Goal: Task Accomplishment & Management: Use online tool/utility

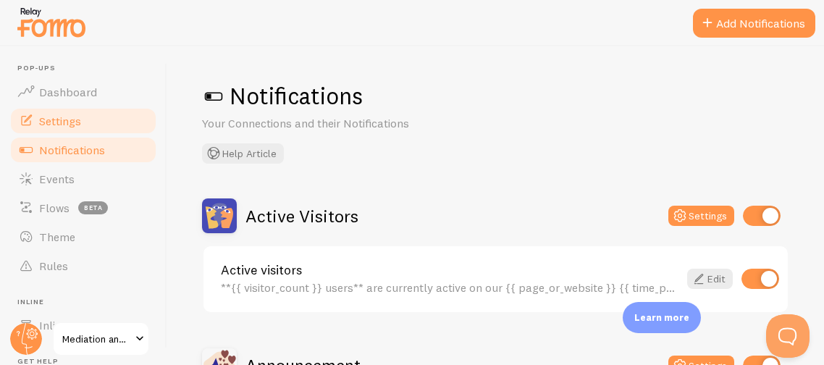
scroll to position [868, 0]
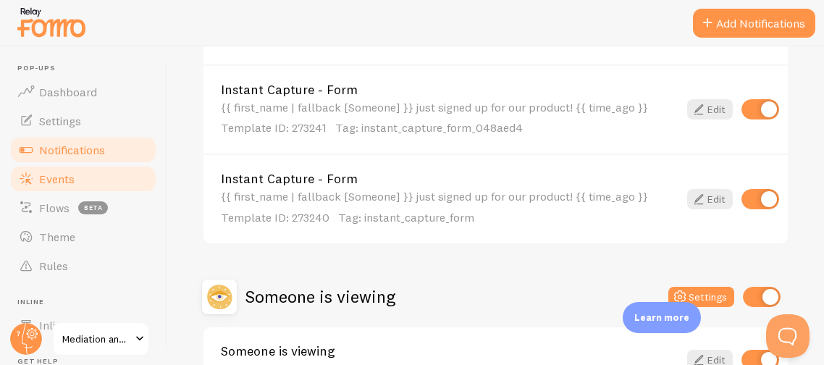
click at [72, 174] on span "Events" at bounding box center [56, 179] width 35 height 14
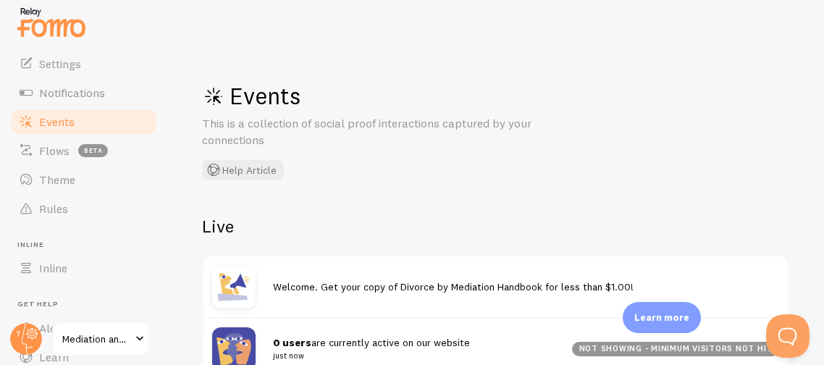
scroll to position [86, 0]
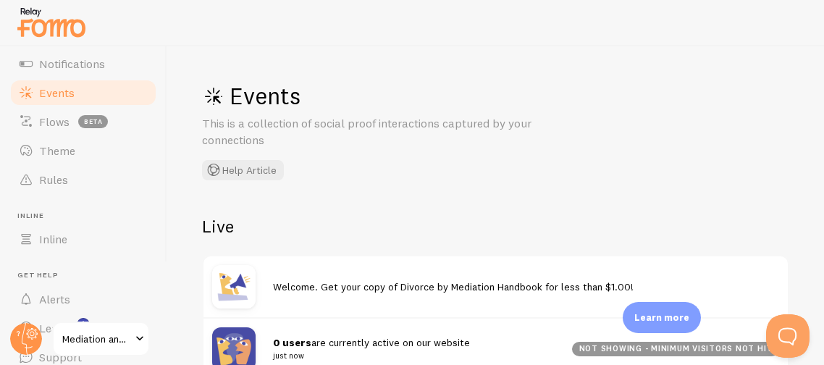
click at [322, 222] on h2 "Live" at bounding box center [495, 226] width 587 height 22
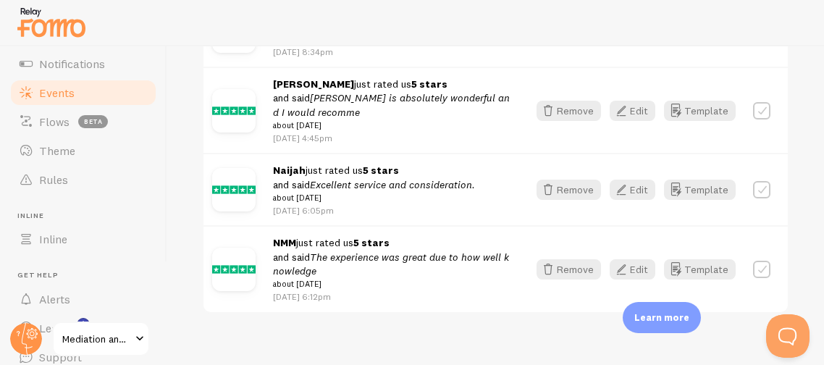
scroll to position [1184, 0]
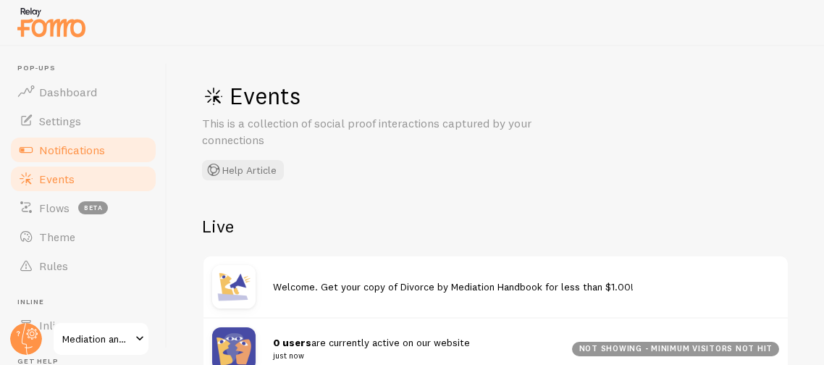
click at [71, 151] on span "Notifications" at bounding box center [72, 150] width 66 height 14
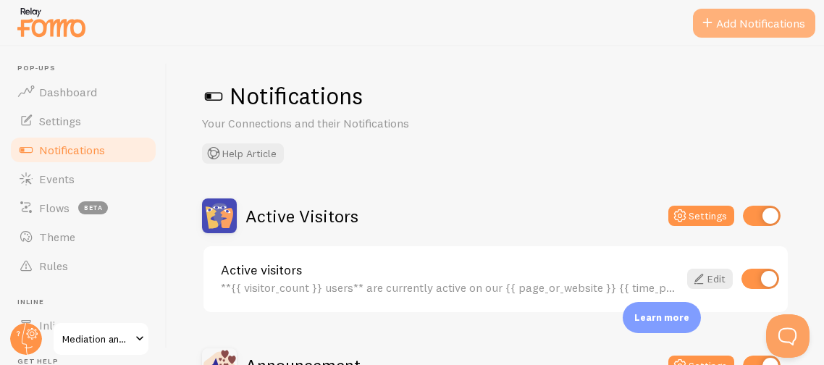
click at [772, 20] on button "Add Notifications" at bounding box center [754, 23] width 122 height 29
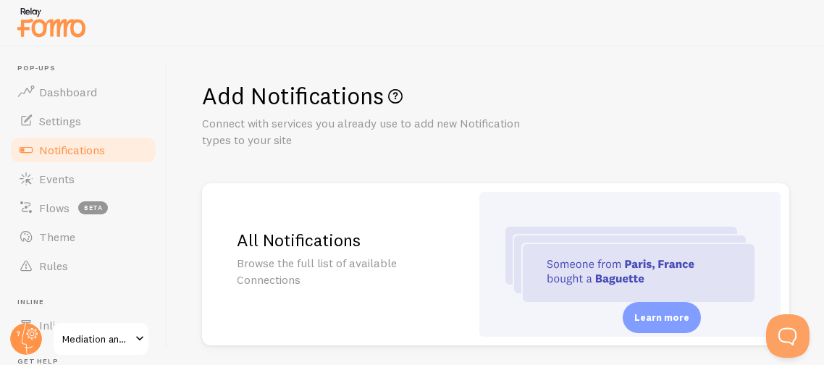
click at [630, 99] on h1 "Add Notifications" at bounding box center [495, 96] width 587 height 30
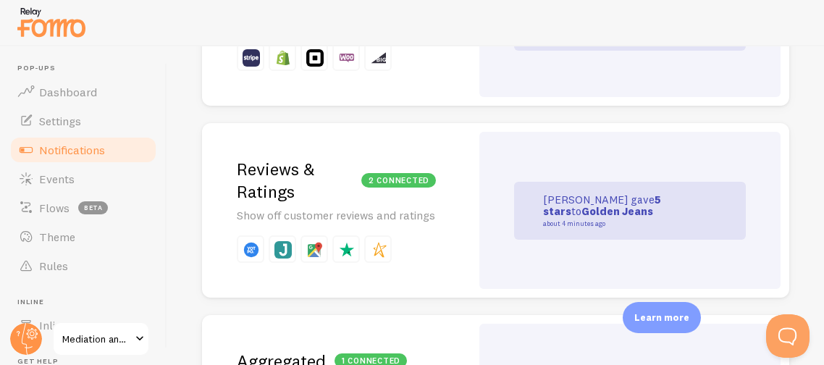
scroll to position [492, 0]
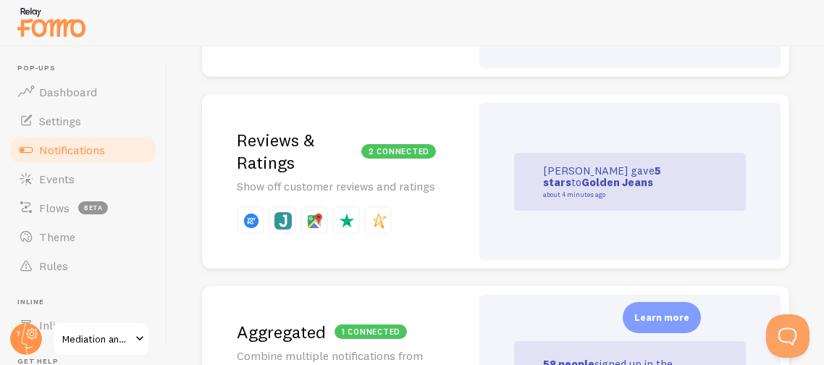
click at [340, 153] on h2 "2 connected Reviews & Ratings" at bounding box center [336, 151] width 199 height 45
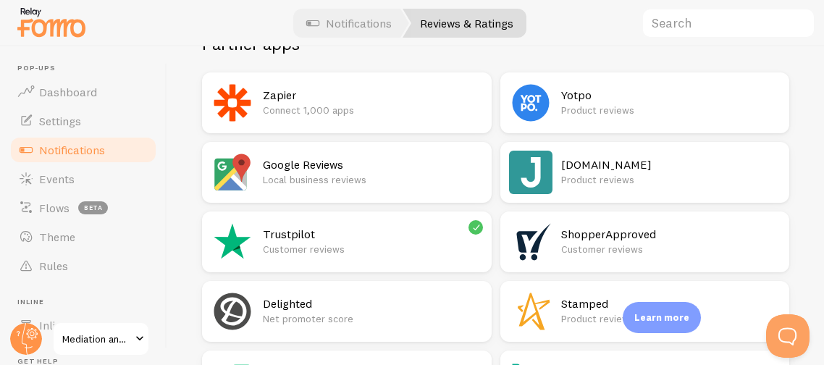
scroll to position [260, 0]
click at [289, 185] on p "Local business reviews" at bounding box center [373, 180] width 220 height 14
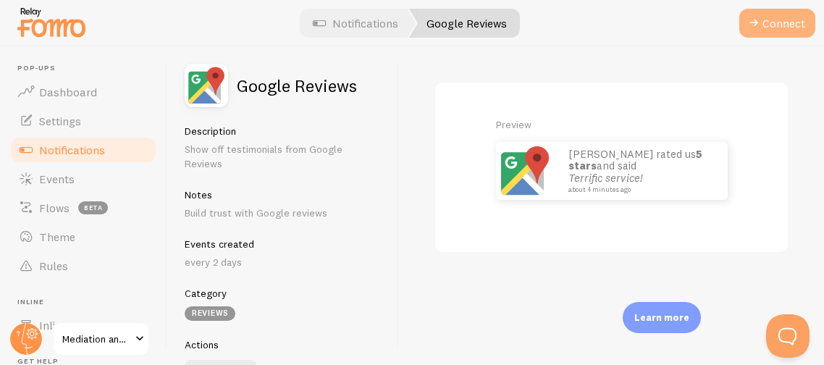
click at [775, 19] on button "Connect" at bounding box center [778, 23] width 76 height 29
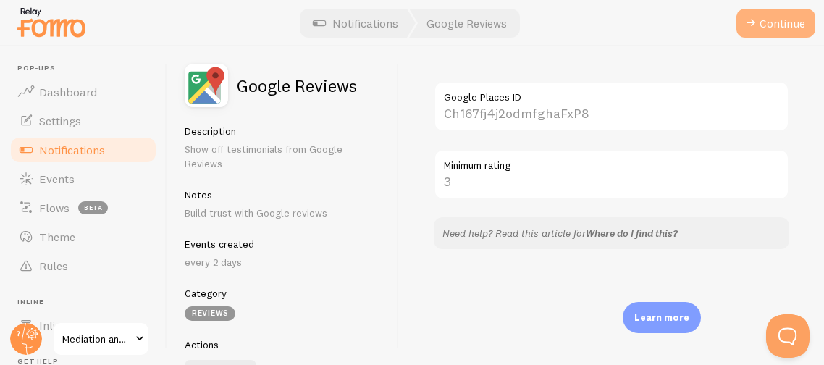
click at [776, 19] on button "Continue" at bounding box center [776, 23] width 79 height 29
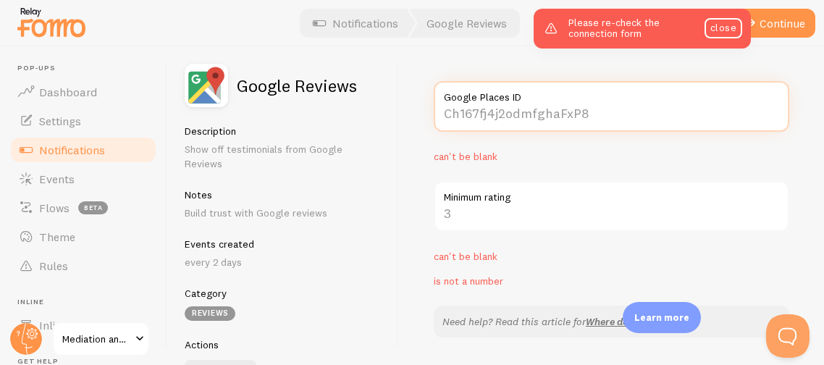
click at [443, 107] on input "Google Places ID" at bounding box center [612, 106] width 356 height 51
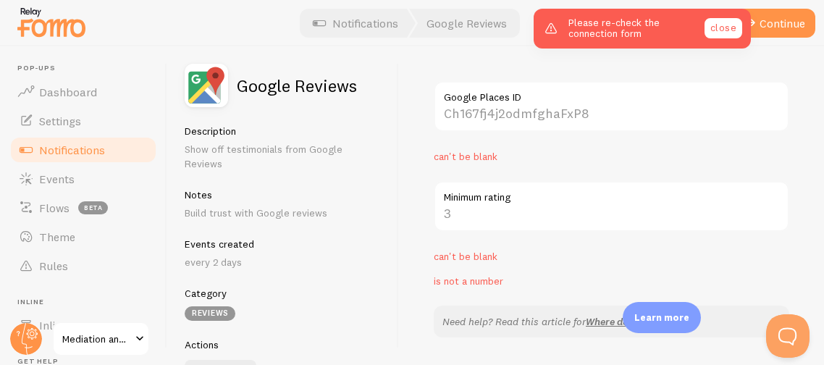
click at [729, 31] on link "close" at bounding box center [724, 28] width 38 height 20
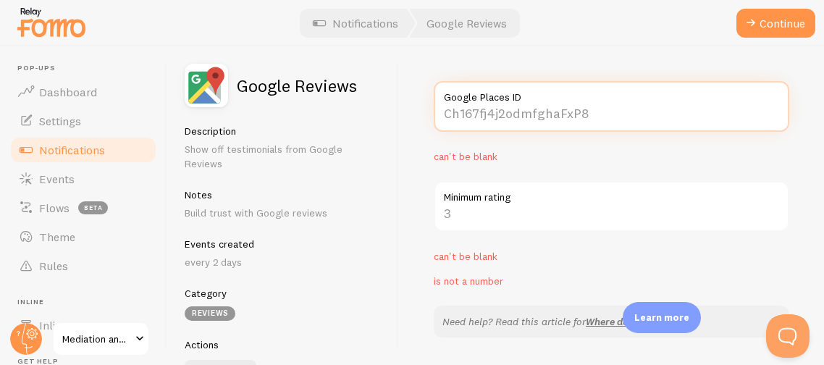
drag, startPoint x: 611, startPoint y: 117, endPoint x: 514, endPoint y: 98, distance: 99.0
click at [514, 98] on div "Google Places ID" at bounding box center [612, 106] width 356 height 51
paste input "9895269781399087142"
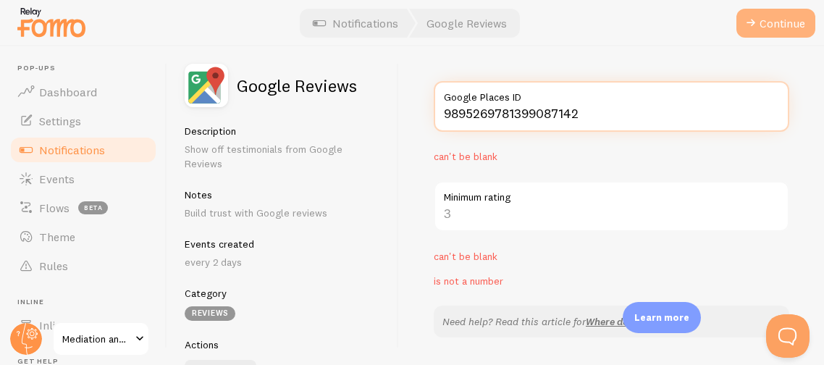
type input "9895269781399087142"
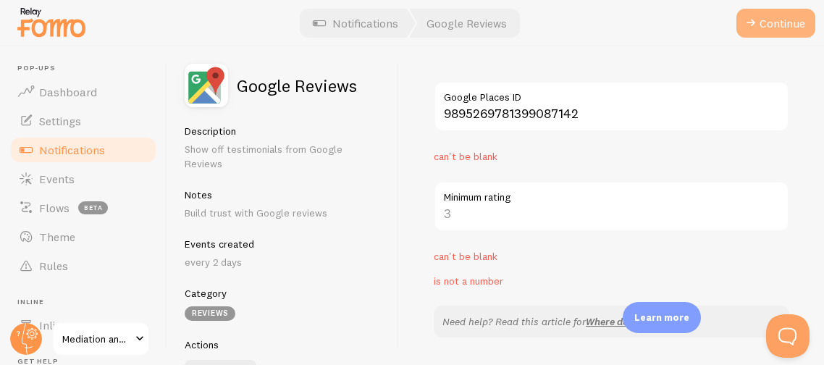
click at [780, 23] on button "Continue" at bounding box center [776, 23] width 79 height 29
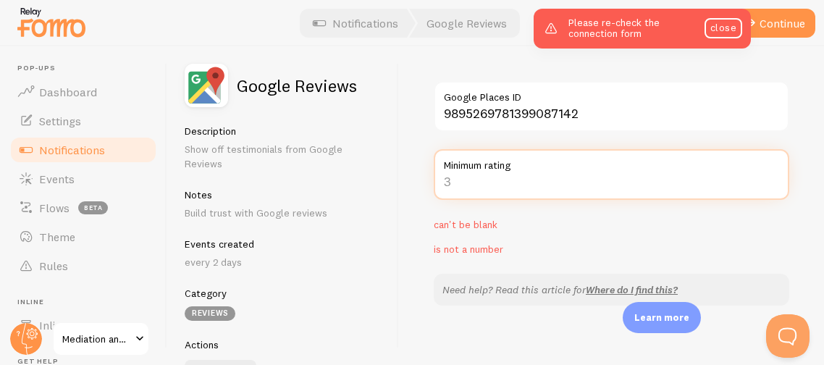
click at [500, 177] on input "Minimum rating" at bounding box center [612, 174] width 356 height 51
type input "3"
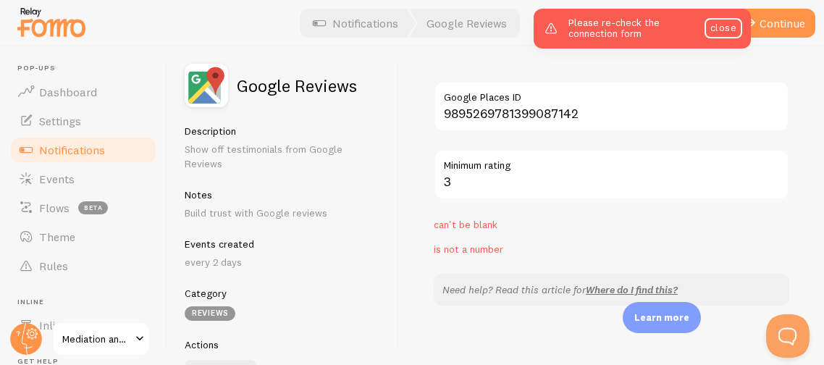
click at [717, 38] on div "Please re-check the connection form close" at bounding box center [642, 29] width 217 height 40
click at [717, 31] on link "close" at bounding box center [724, 28] width 38 height 20
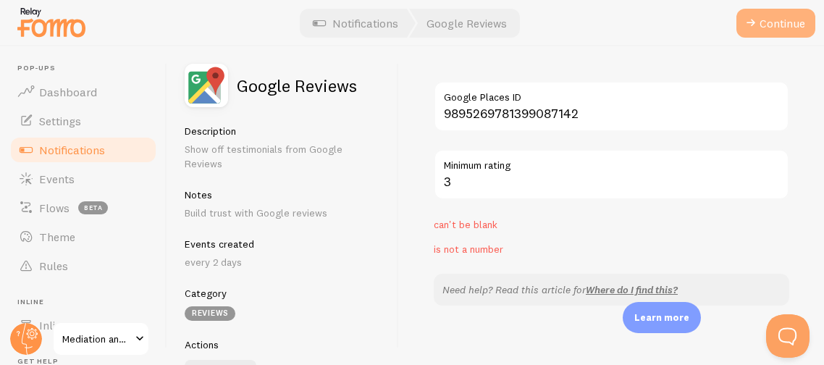
click at [767, 35] on button "Continue" at bounding box center [776, 23] width 79 height 29
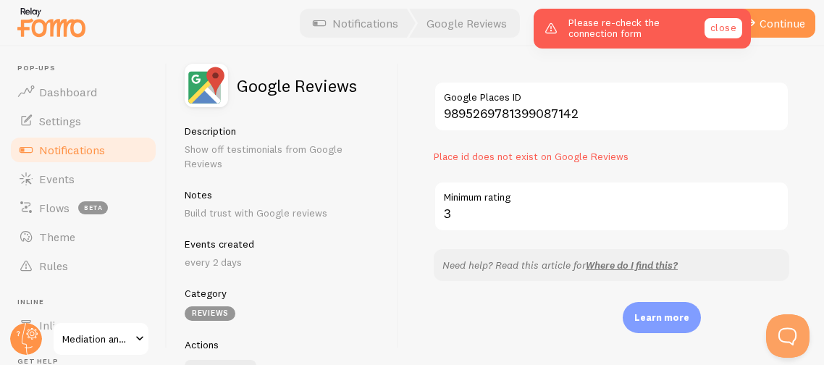
click at [711, 28] on link "close" at bounding box center [724, 28] width 38 height 20
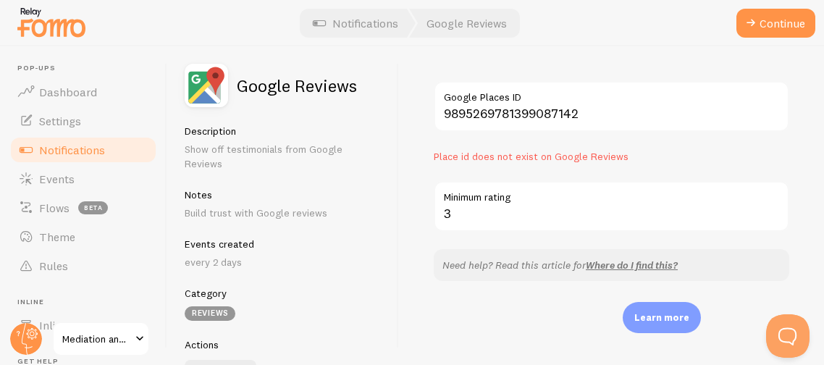
click at [597, 104] on label "Google Places ID" at bounding box center [612, 93] width 356 height 25
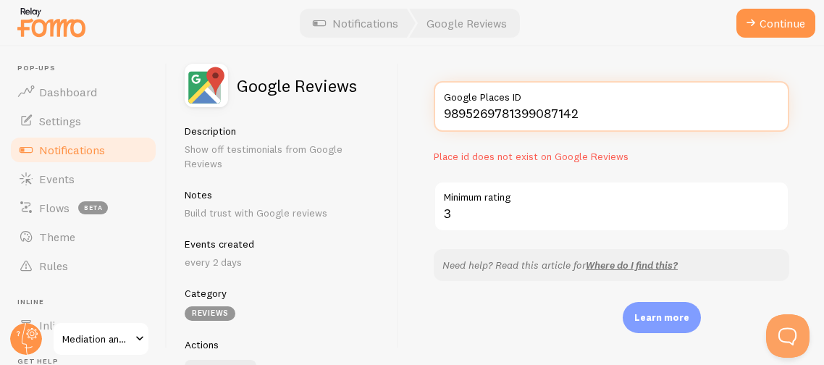
click at [597, 104] on input "9895269781399087142" at bounding box center [612, 106] width 356 height 51
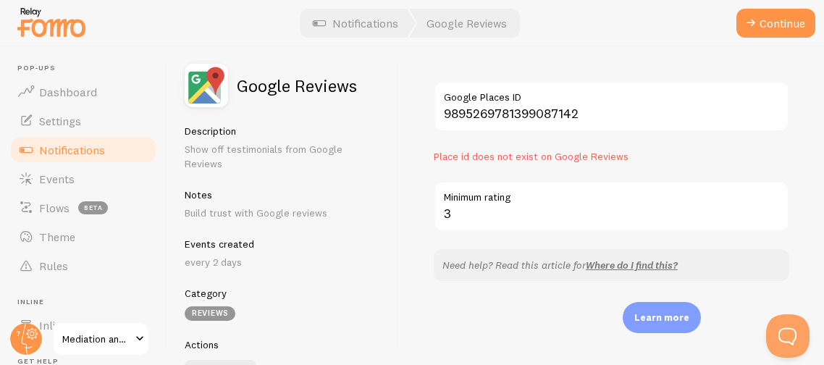
click at [597, 104] on label "Google Places ID" at bounding box center [612, 93] width 356 height 25
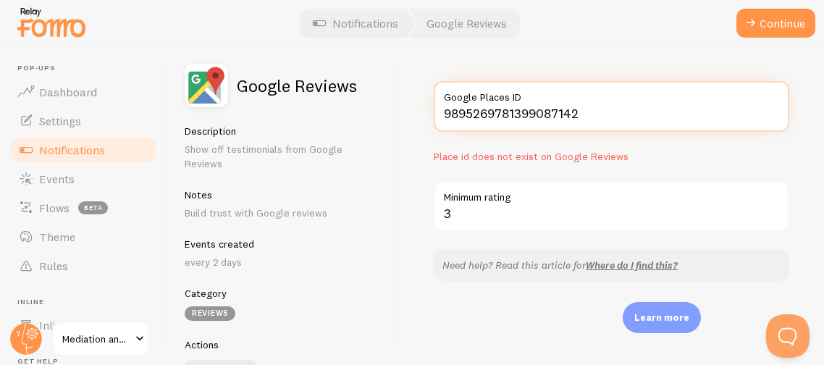
click at [597, 104] on input "9895269781399087142" at bounding box center [612, 106] width 356 height 51
type input "9"
click at [535, 112] on input "Google Places ID" at bounding box center [612, 106] width 356 height 51
paste input "[URL][DOMAIN_NAME]"
click at [587, 113] on input "[URL][DOMAIN_NAME]" at bounding box center [612, 106] width 356 height 51
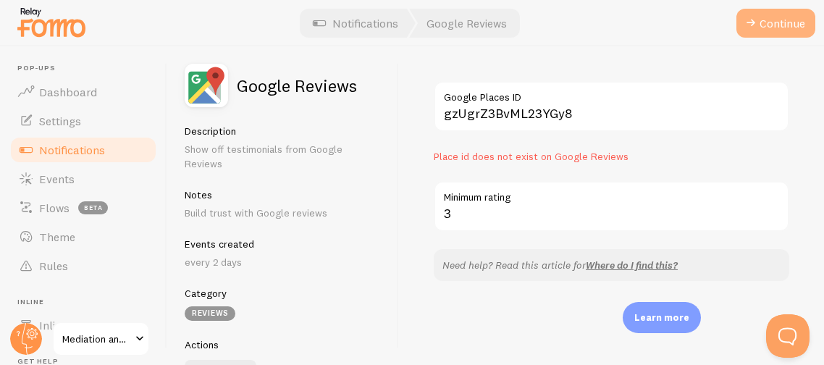
click at [762, 31] on button "Continue" at bounding box center [776, 23] width 79 height 29
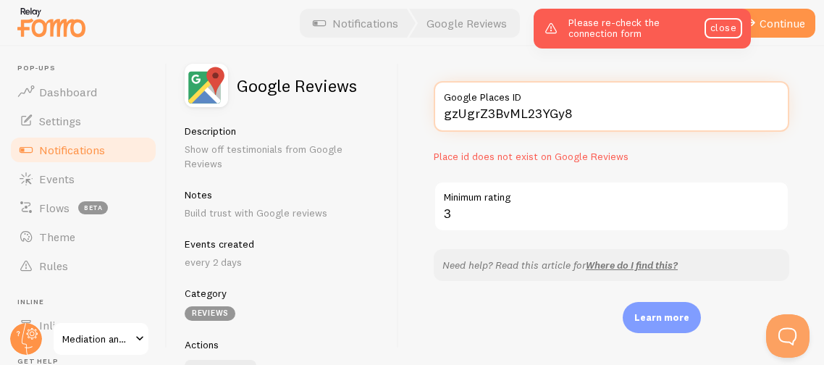
click at [674, 109] on input "gzUgrZ3BvML23YGy8" at bounding box center [612, 106] width 356 height 51
drag, startPoint x: 579, startPoint y: 110, endPoint x: 423, endPoint y: 115, distance: 155.8
click at [423, 115] on div "gzUgrZ3BvML23YGy8 Google Places ID Place id does not exist on Google Reviews 3 …" at bounding box center [611, 205] width 425 height 319
paste input "[URL][DOMAIN_NAME]"
click at [539, 107] on input "[URL][DOMAIN_NAME]" at bounding box center [612, 106] width 356 height 51
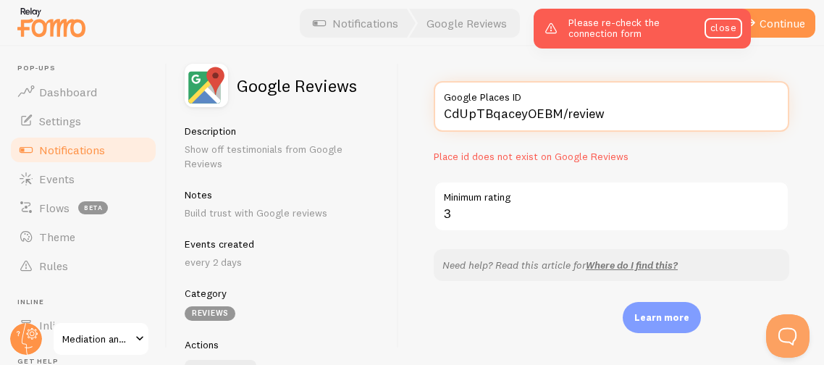
click at [615, 114] on input "CdUpTBqaceyOEBM/review" at bounding box center [612, 106] width 356 height 51
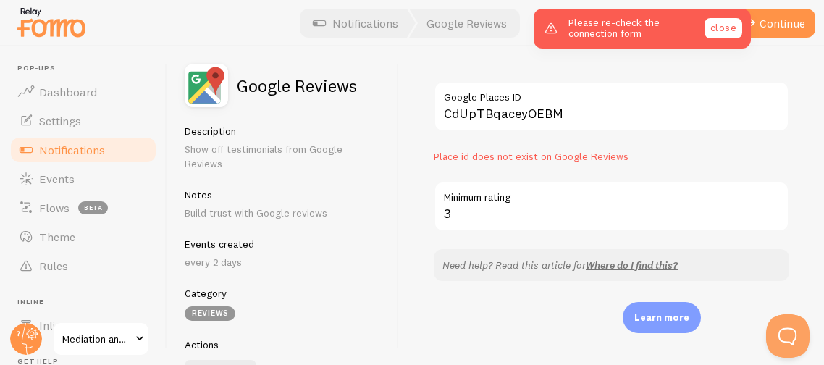
click at [726, 31] on link "close" at bounding box center [724, 28] width 38 height 20
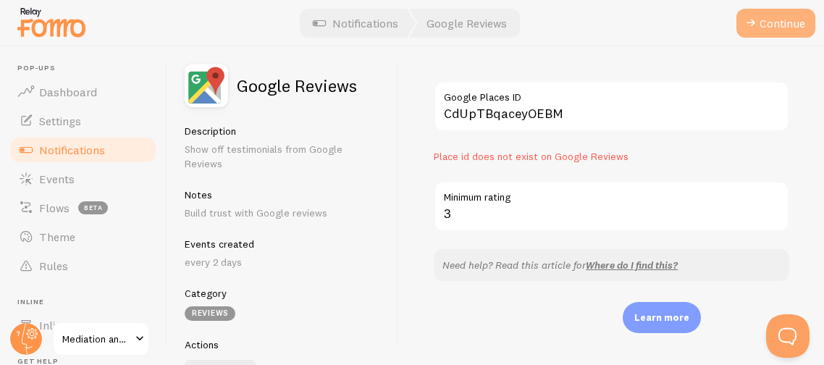
click at [770, 20] on button "Continue" at bounding box center [776, 23] width 79 height 29
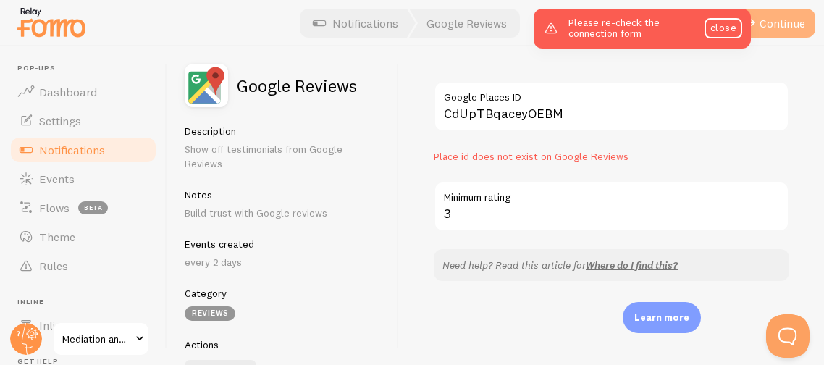
click at [770, 20] on button "Continue" at bounding box center [776, 23] width 79 height 29
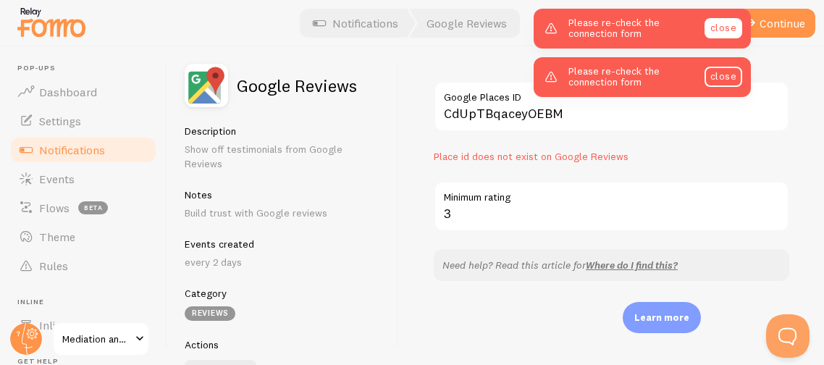
click at [713, 33] on link "close" at bounding box center [724, 28] width 38 height 20
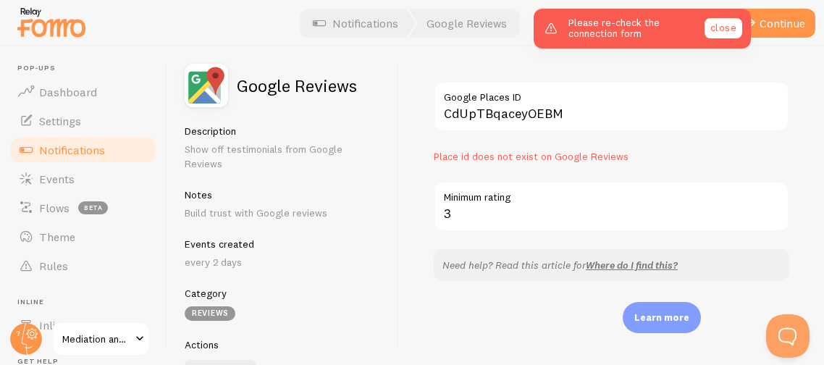
click at [714, 36] on link "close" at bounding box center [724, 28] width 38 height 20
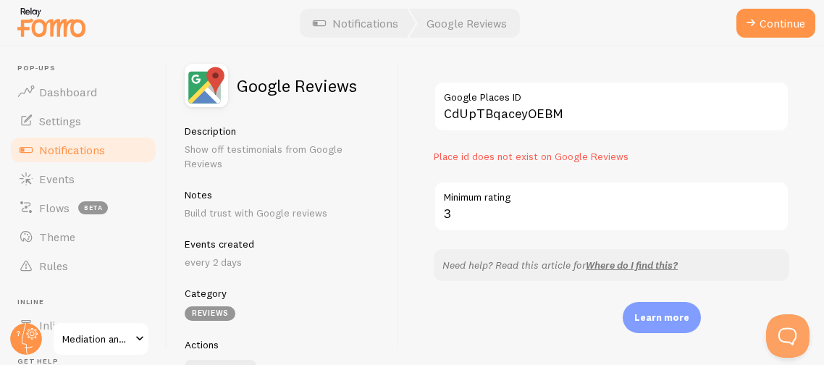
click at [387, 215] on div "Google Reviews Description Show off testimonials from Google Reviews Notes Buil…" at bounding box center [283, 205] width 232 height 319
click at [623, 261] on link "Where do I find this?" at bounding box center [632, 265] width 92 height 13
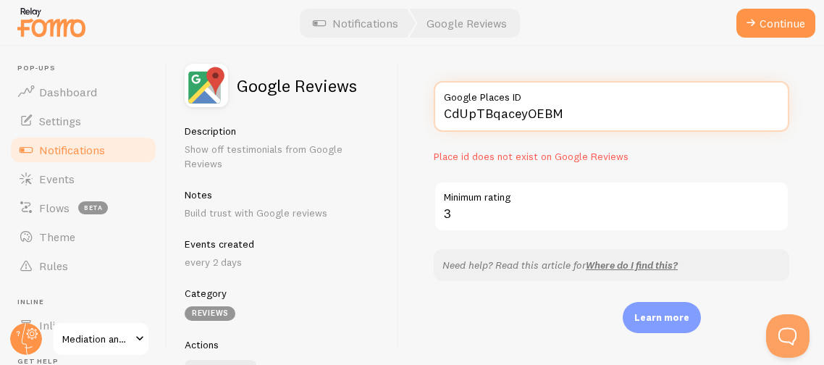
click at [445, 113] on input "CdUpTBqaceyOEBM" at bounding box center [612, 106] width 356 height 51
click at [591, 112] on input "CdUpTBqaceyOEBM" at bounding box center [612, 106] width 356 height 51
type input "C"
paste input "ChIJQxUSlkoF9YgRZGyycqoEDU8"
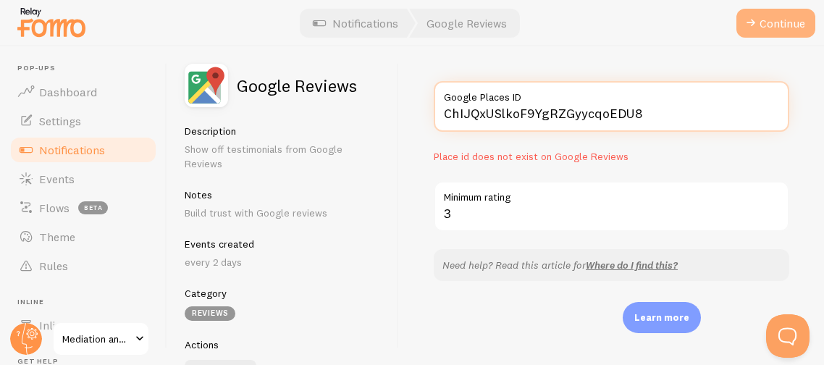
type input "ChIJQxUSlkoF9YgRZGyycqoEDU8"
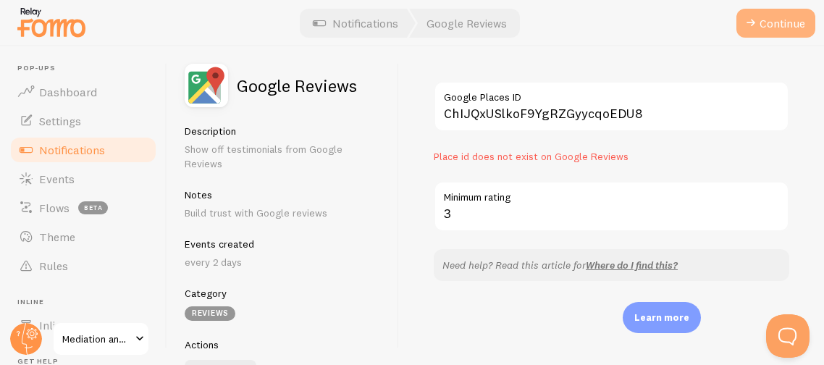
click at [779, 10] on button "Continue" at bounding box center [776, 23] width 79 height 29
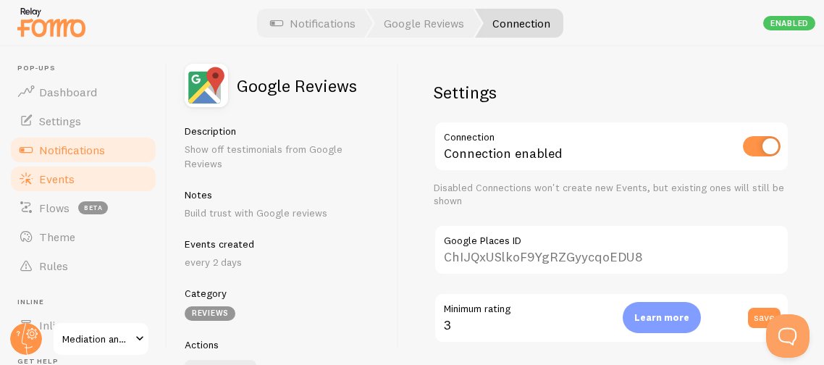
click at [43, 178] on span "Events" at bounding box center [56, 179] width 35 height 14
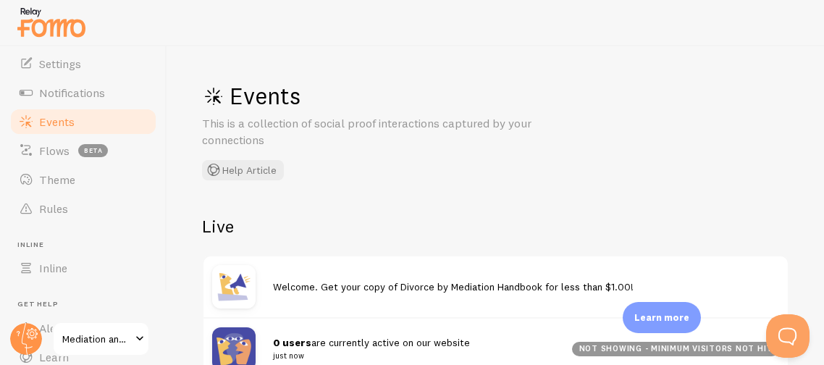
scroll to position [86, 0]
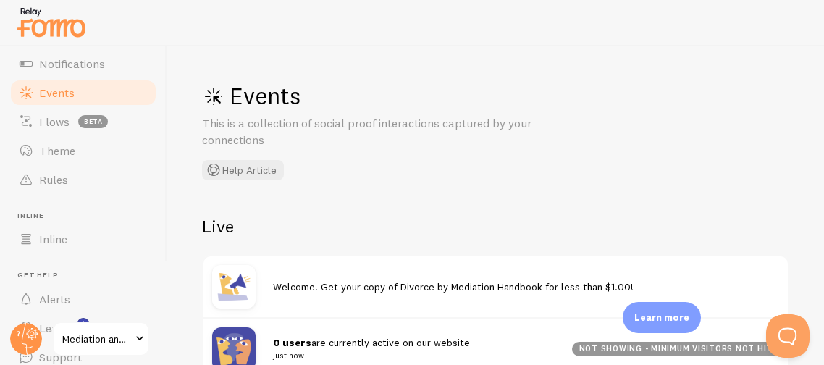
click at [317, 205] on div "Events This is a collection of social proof interactions captured by your conne…" at bounding box center [495, 205] width 657 height 319
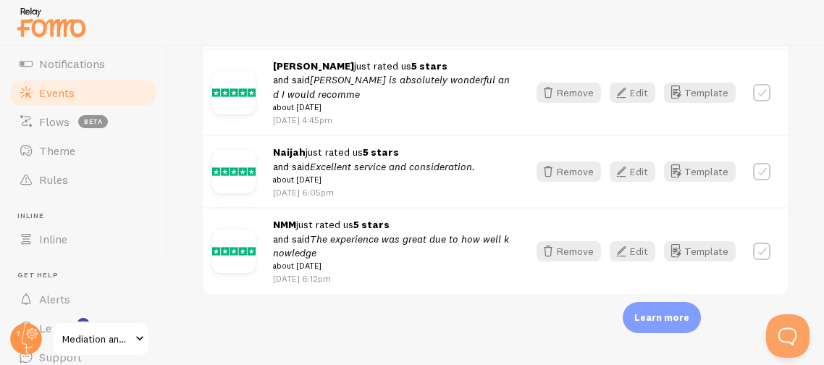
scroll to position [1184, 0]
